Goal: Navigation & Orientation: Understand site structure

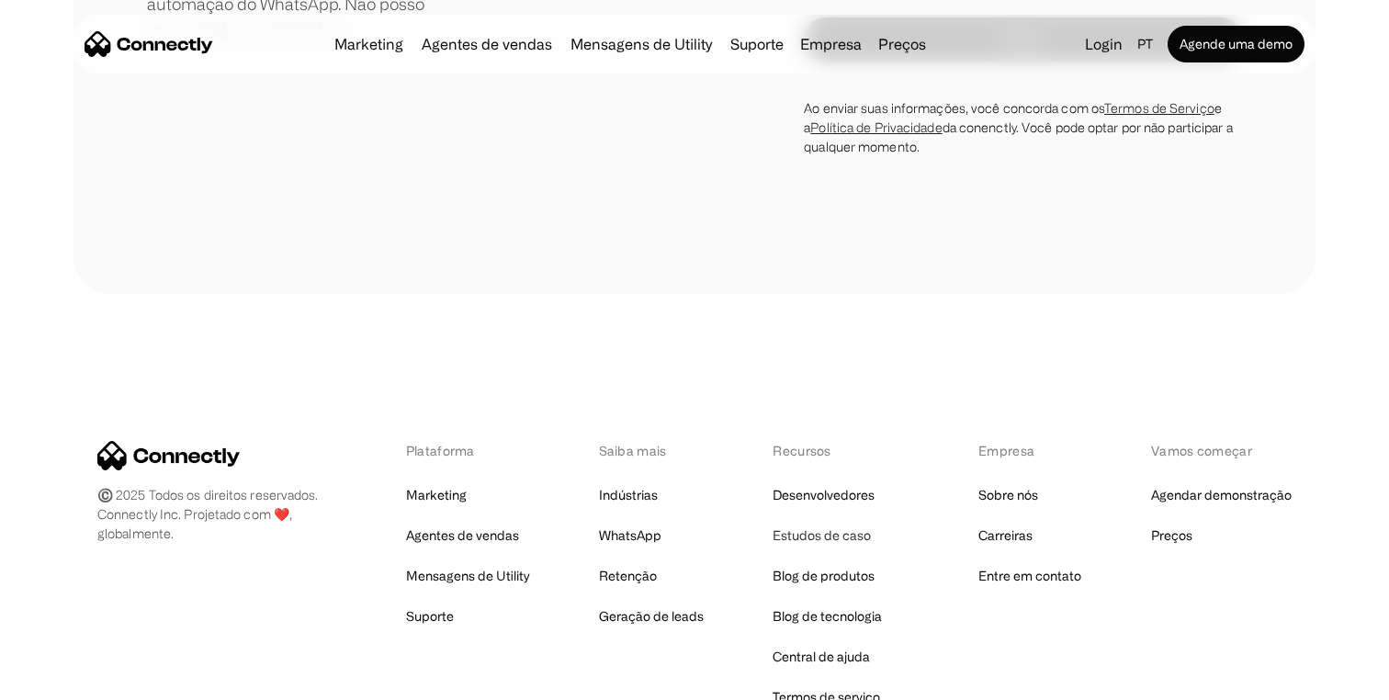
scroll to position [10608, 0]
click at [827, 564] on link "Blog de produtos" at bounding box center [824, 577] width 102 height 26
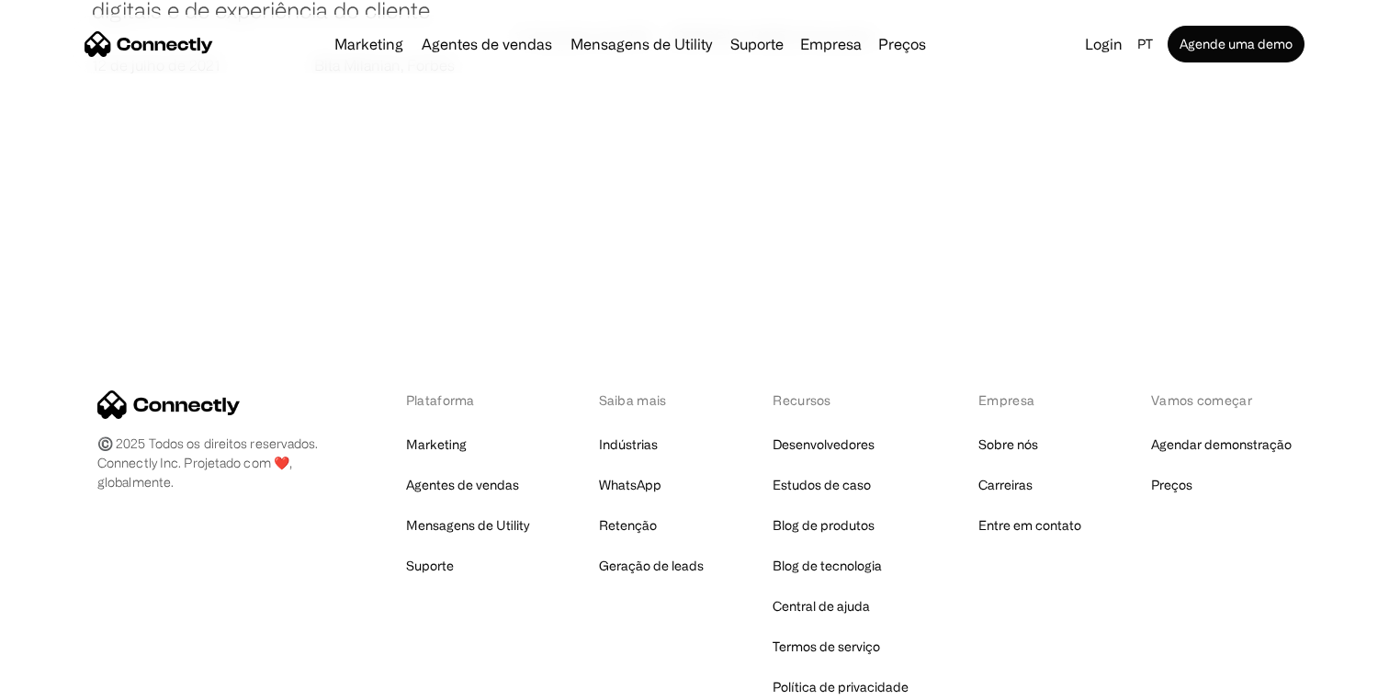
scroll to position [3685, 0]
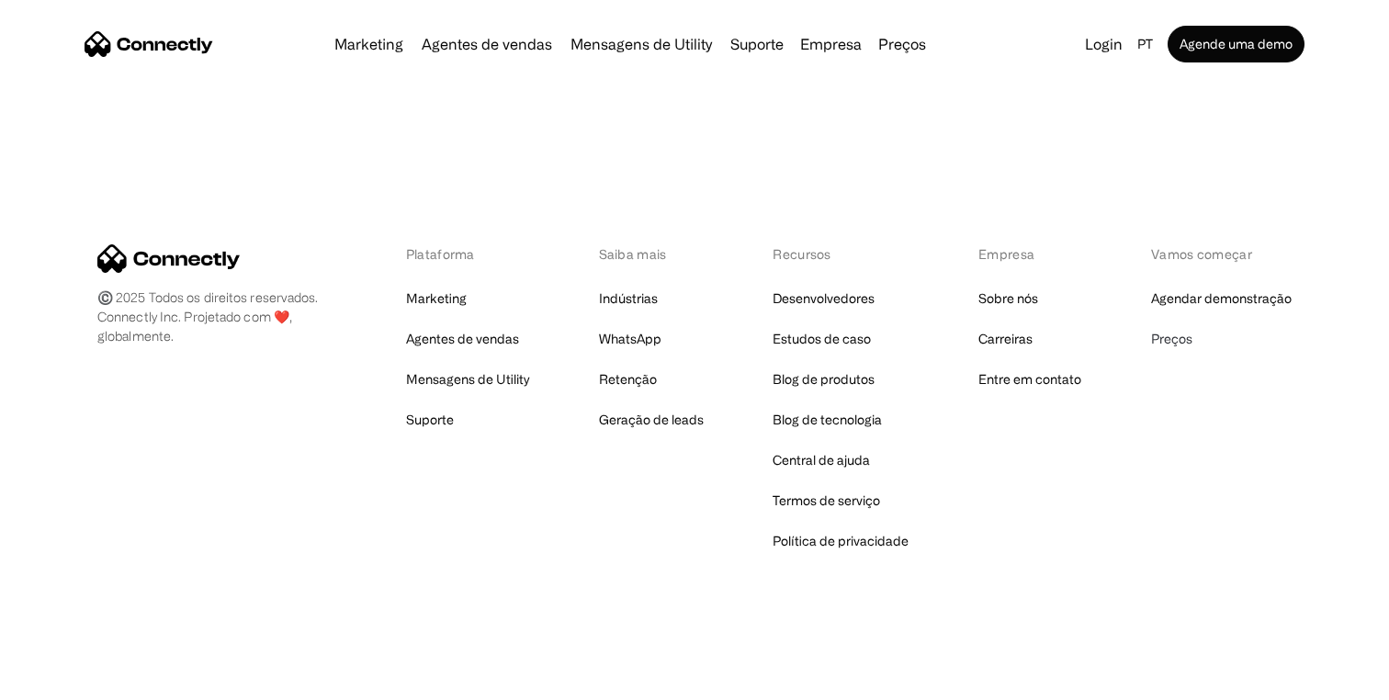
click at [1177, 342] on link "Preços" at bounding box center [1171, 339] width 41 height 26
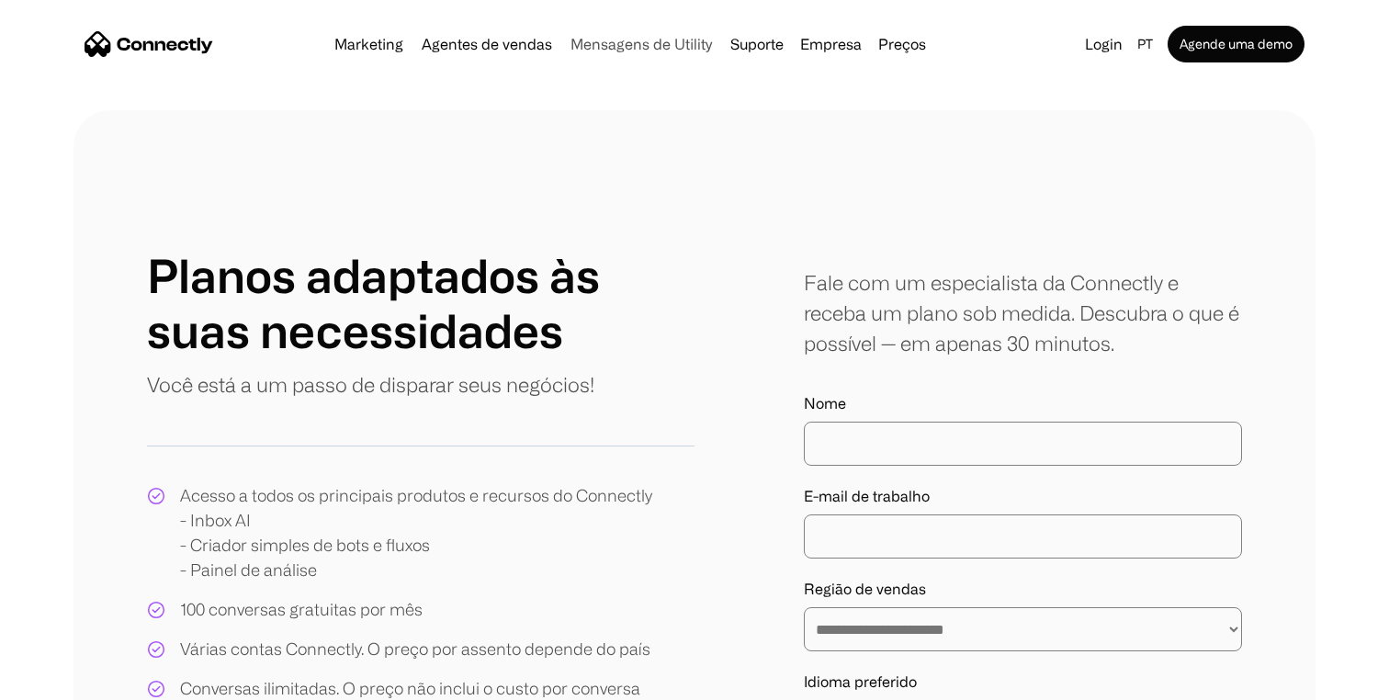
click at [658, 41] on link "Mensagens de Utility" at bounding box center [641, 44] width 156 height 15
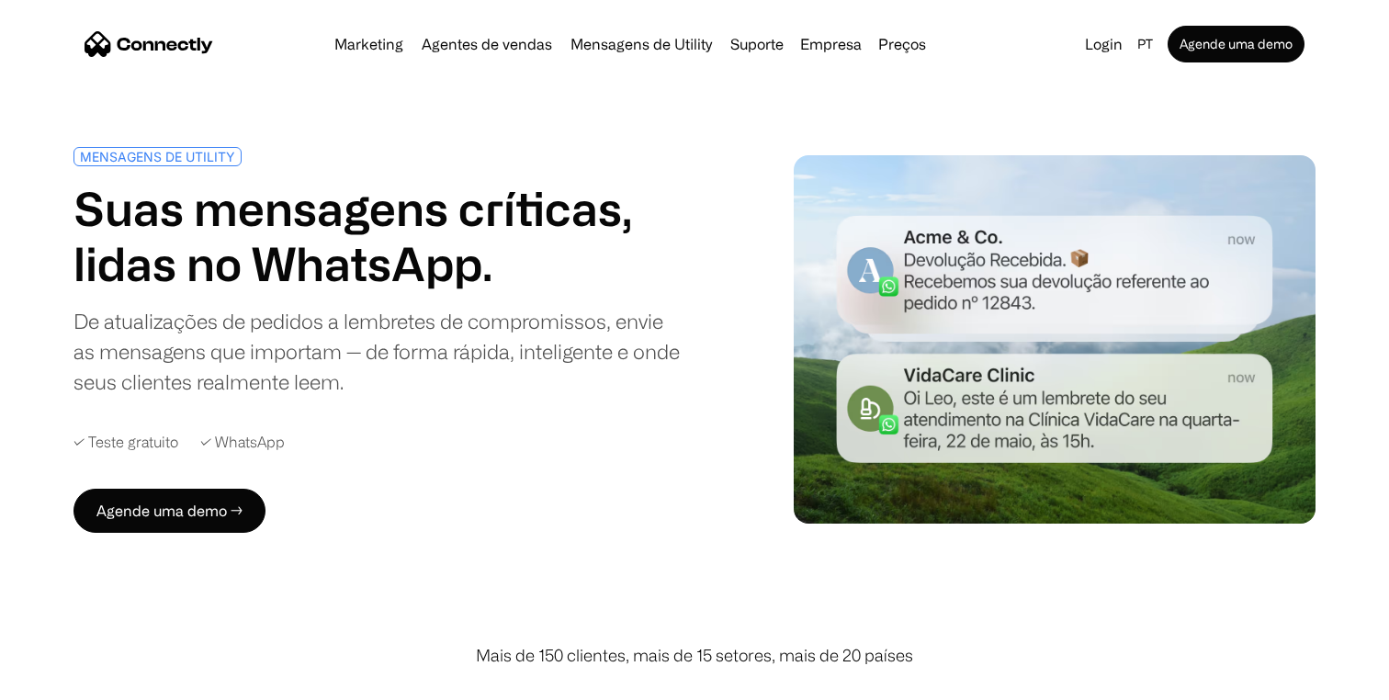
scroll to position [17, 0]
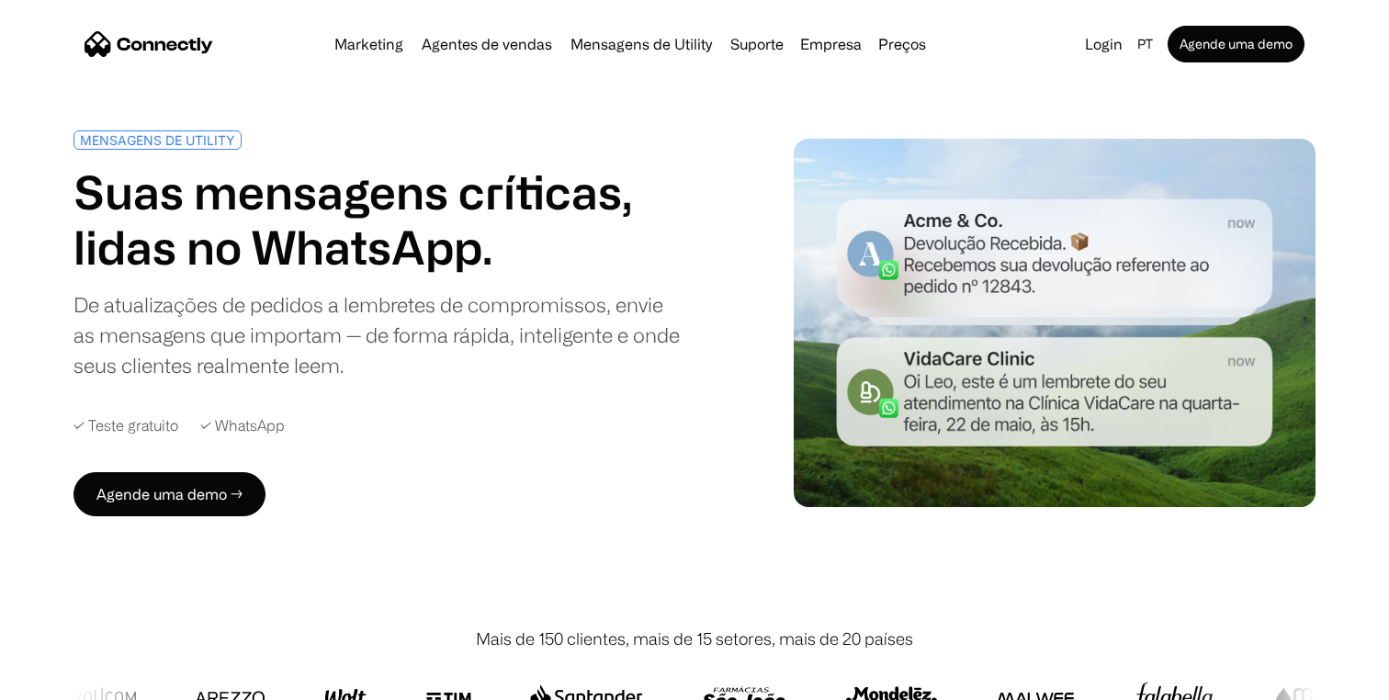
click at [512, 53] on div "Marketing Agentes de vendas Mensagens de Utility Suporte Empresa Sobre nós Carr…" at bounding box center [630, 44] width 606 height 26
click at [511, 45] on link "Agentes de vendas" at bounding box center [486, 44] width 145 height 15
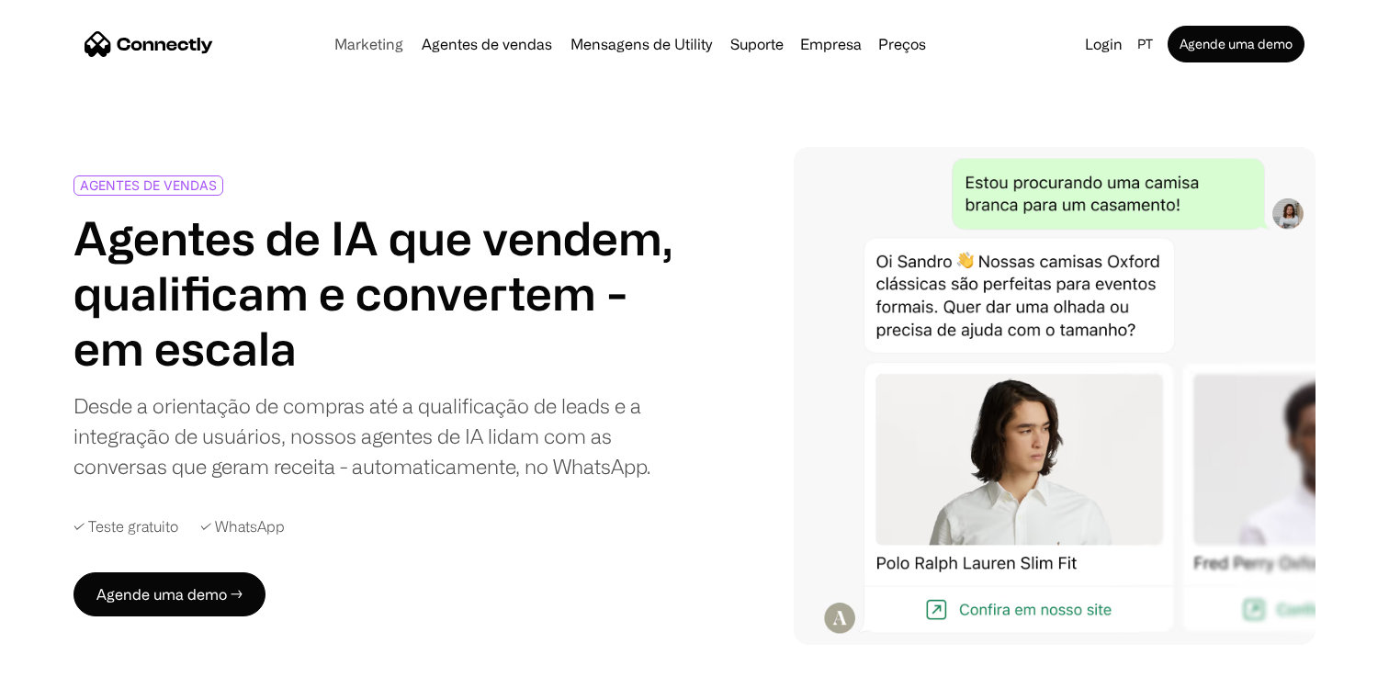
click at [378, 37] on link "Marketing" at bounding box center [369, 44] width 84 height 15
